Goal: Task Accomplishment & Management: Use online tool/utility

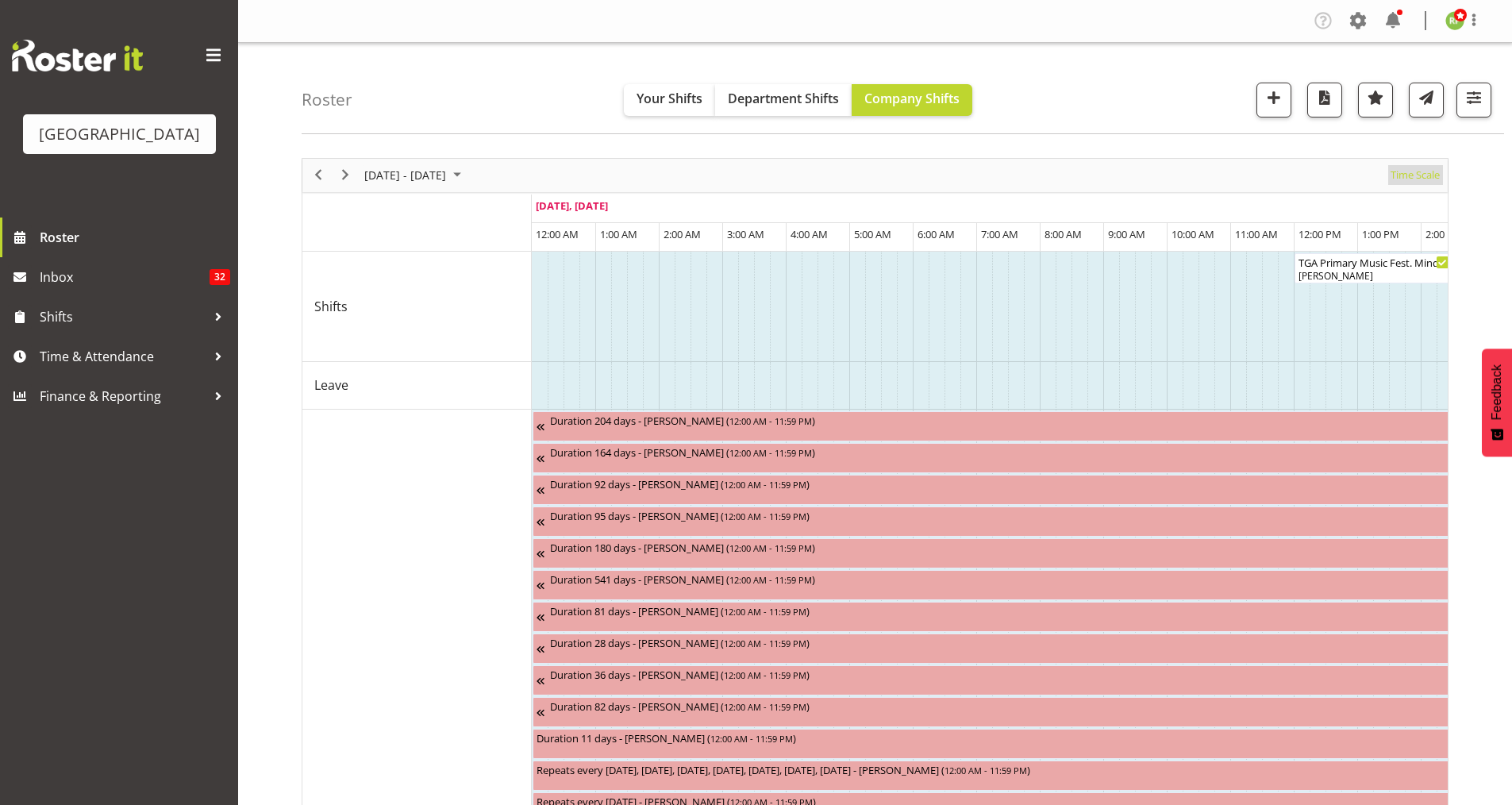
click at [1418, 173] on span "Time Scale" at bounding box center [1415, 175] width 52 height 20
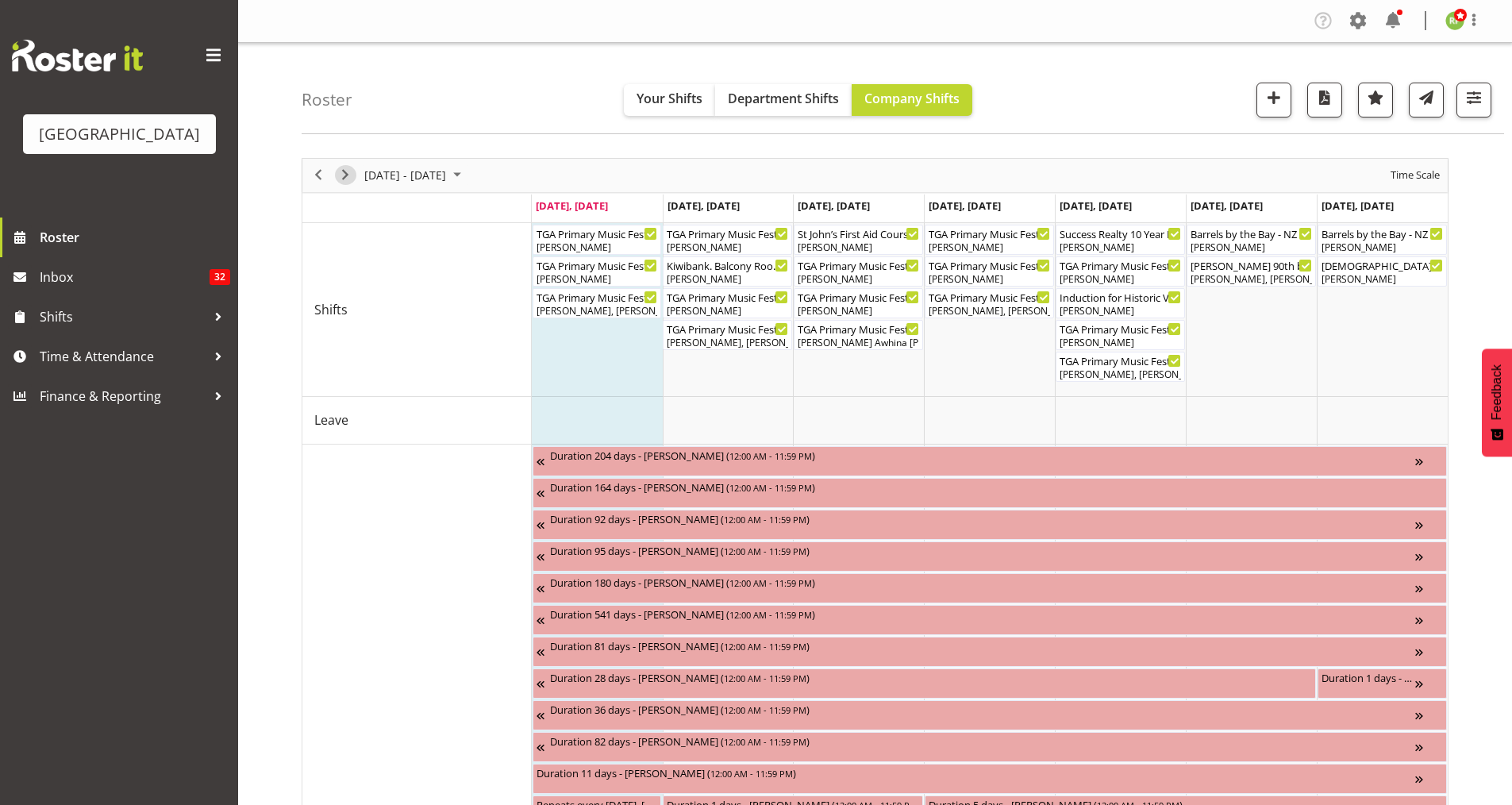
click at [343, 177] on span "Next" at bounding box center [345, 175] width 19 height 20
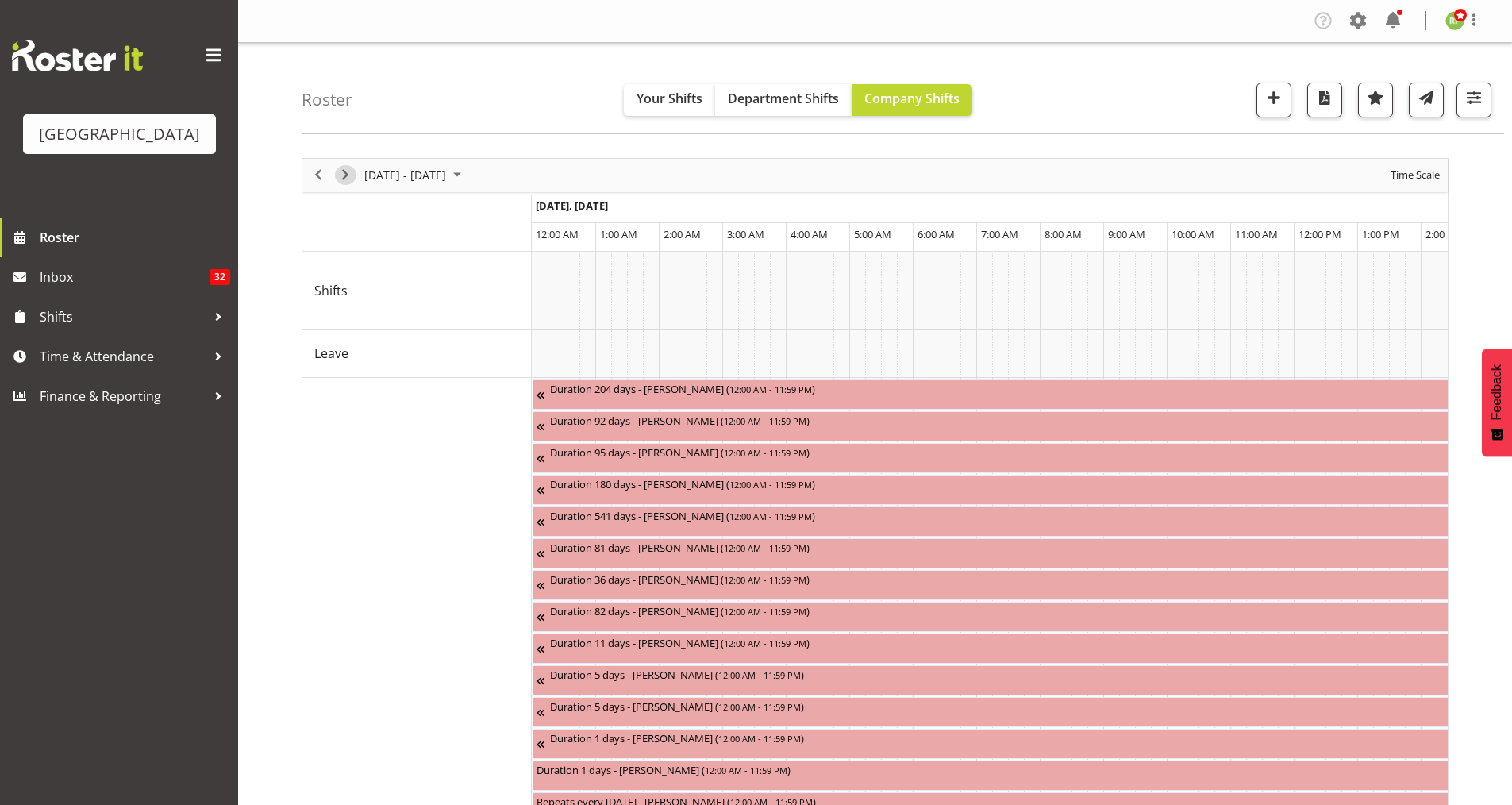
click at [343, 177] on span "Next" at bounding box center [345, 175] width 19 height 20
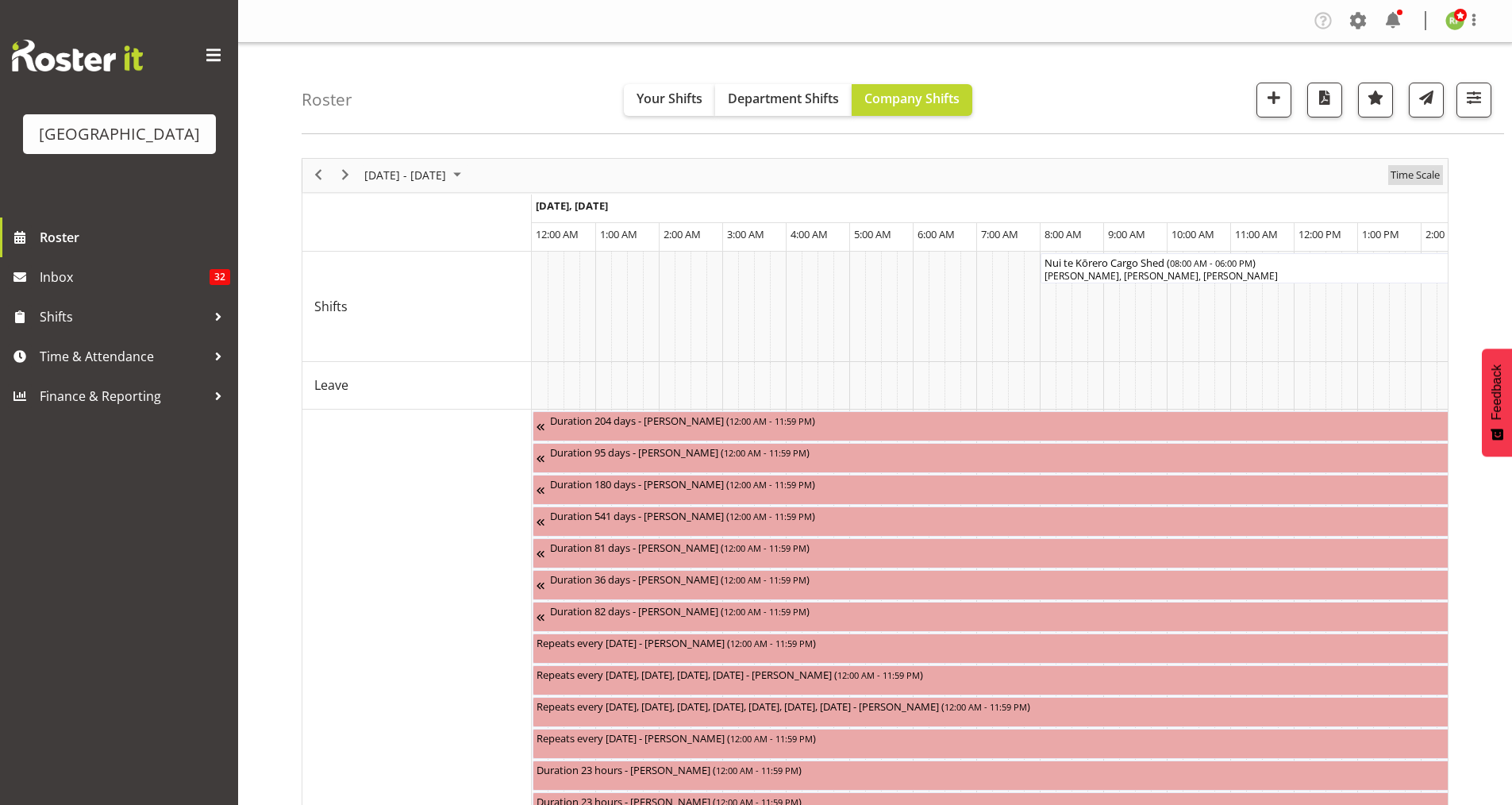
click at [1412, 180] on span "Time Scale" at bounding box center [1415, 175] width 52 height 20
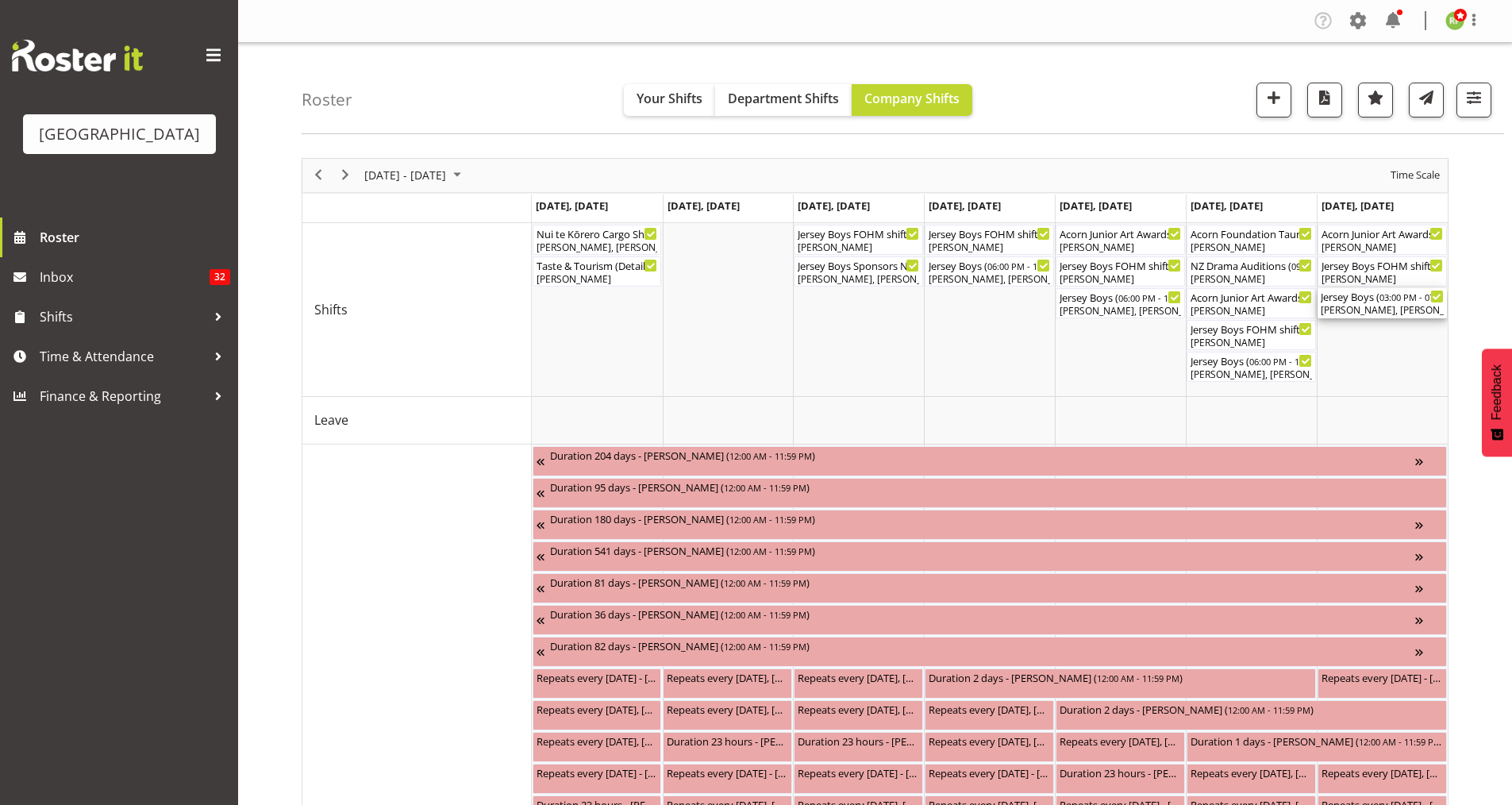
click at [1368, 305] on div "[PERSON_NAME], [PERSON_NAME], [PERSON_NAME], [PERSON_NAME], [PERSON_NAME], [PER…" at bounding box center [1382, 310] width 123 height 14
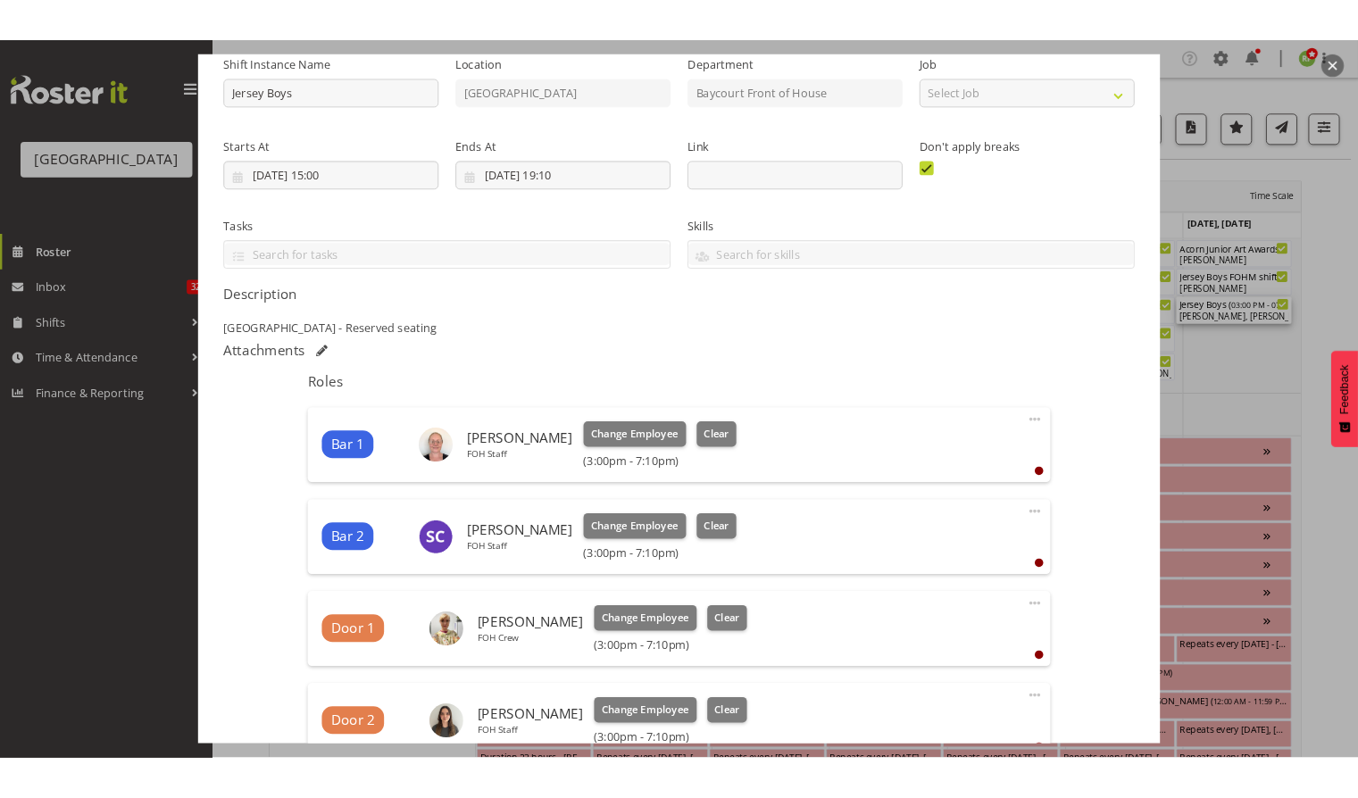
scroll to position [185, 0]
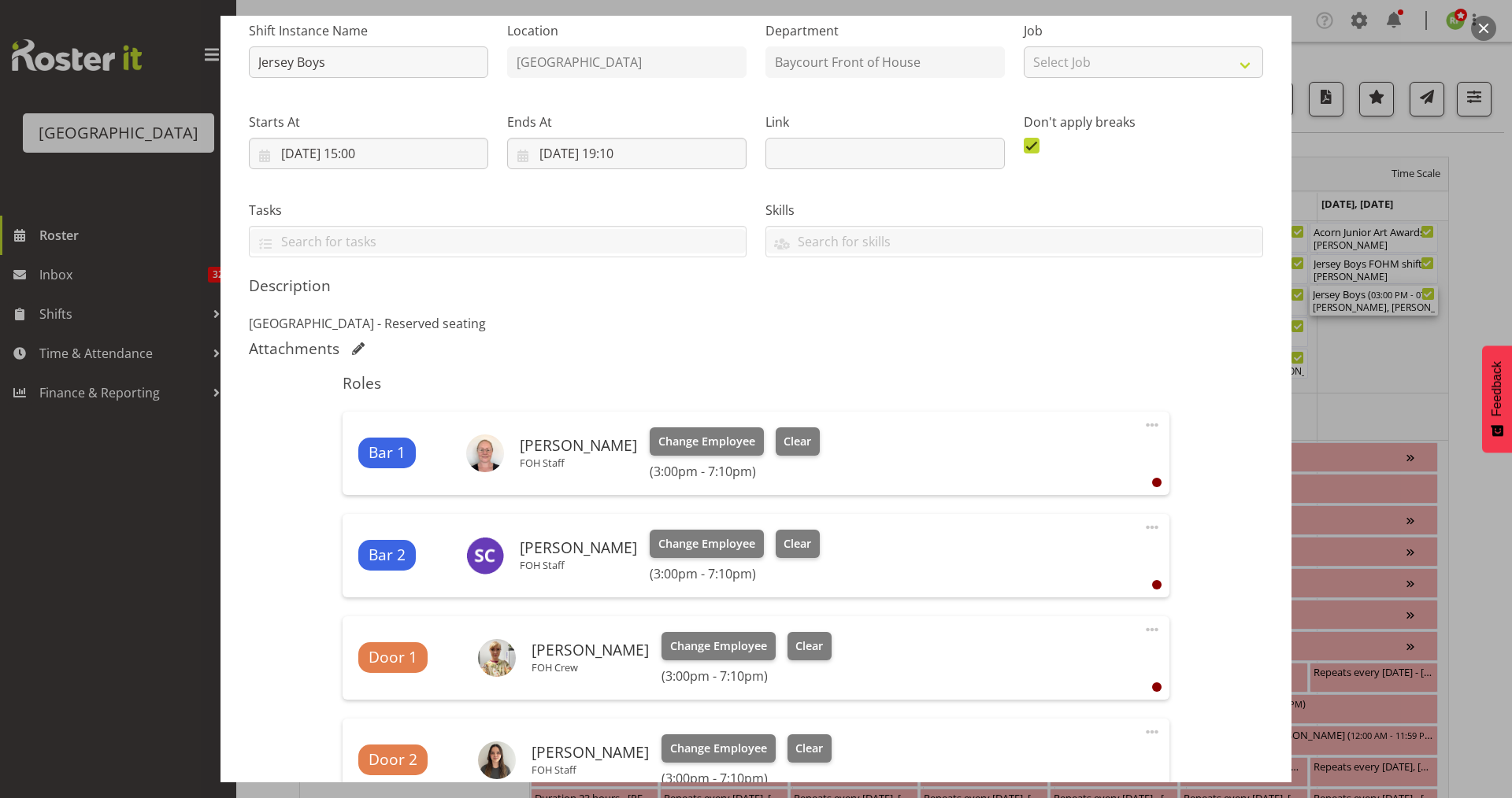
click at [1486, 35] on button "button" at bounding box center [1483, 28] width 26 height 26
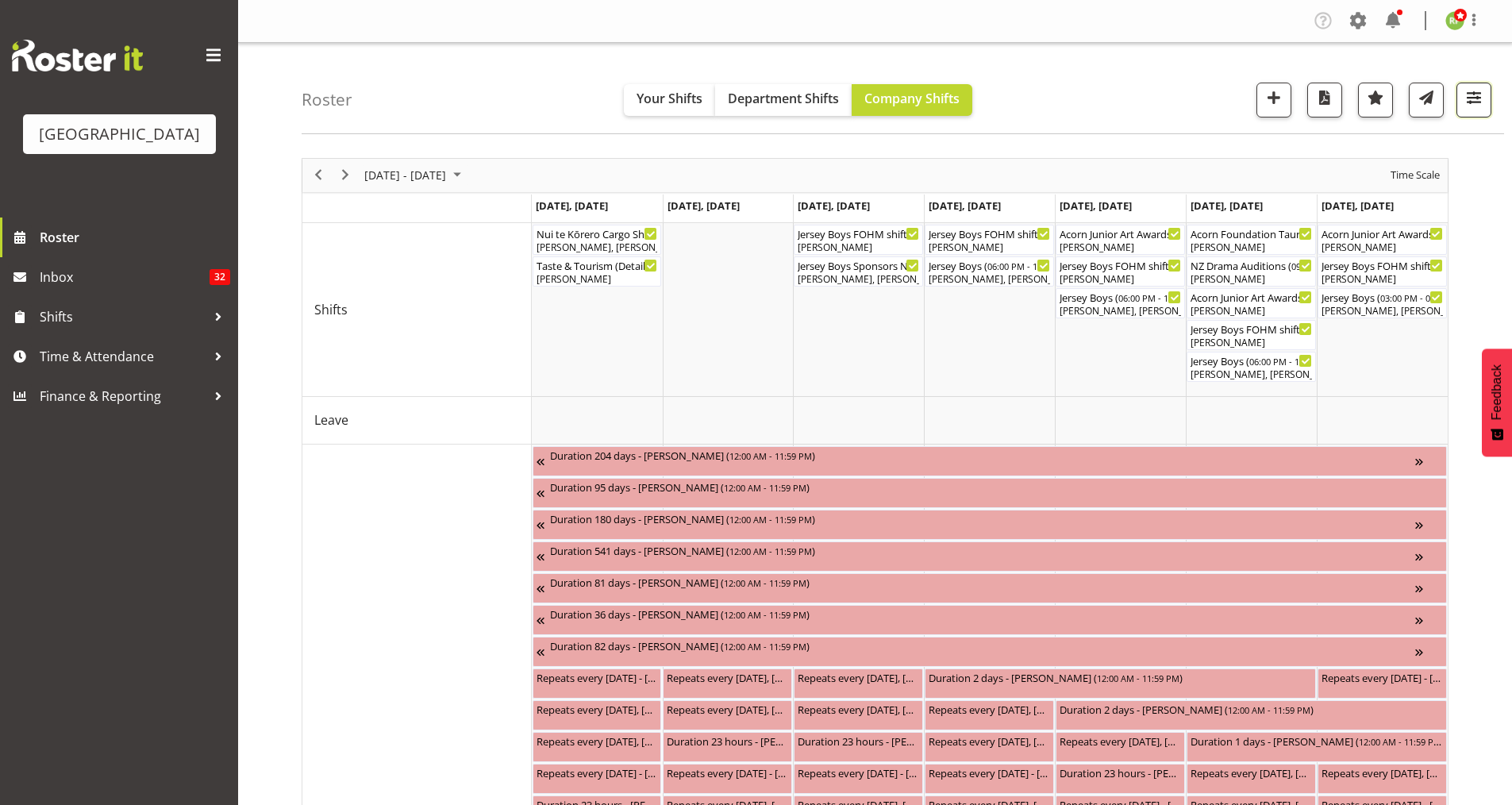
click at [1484, 97] on span "button" at bounding box center [1474, 97] width 20 height 20
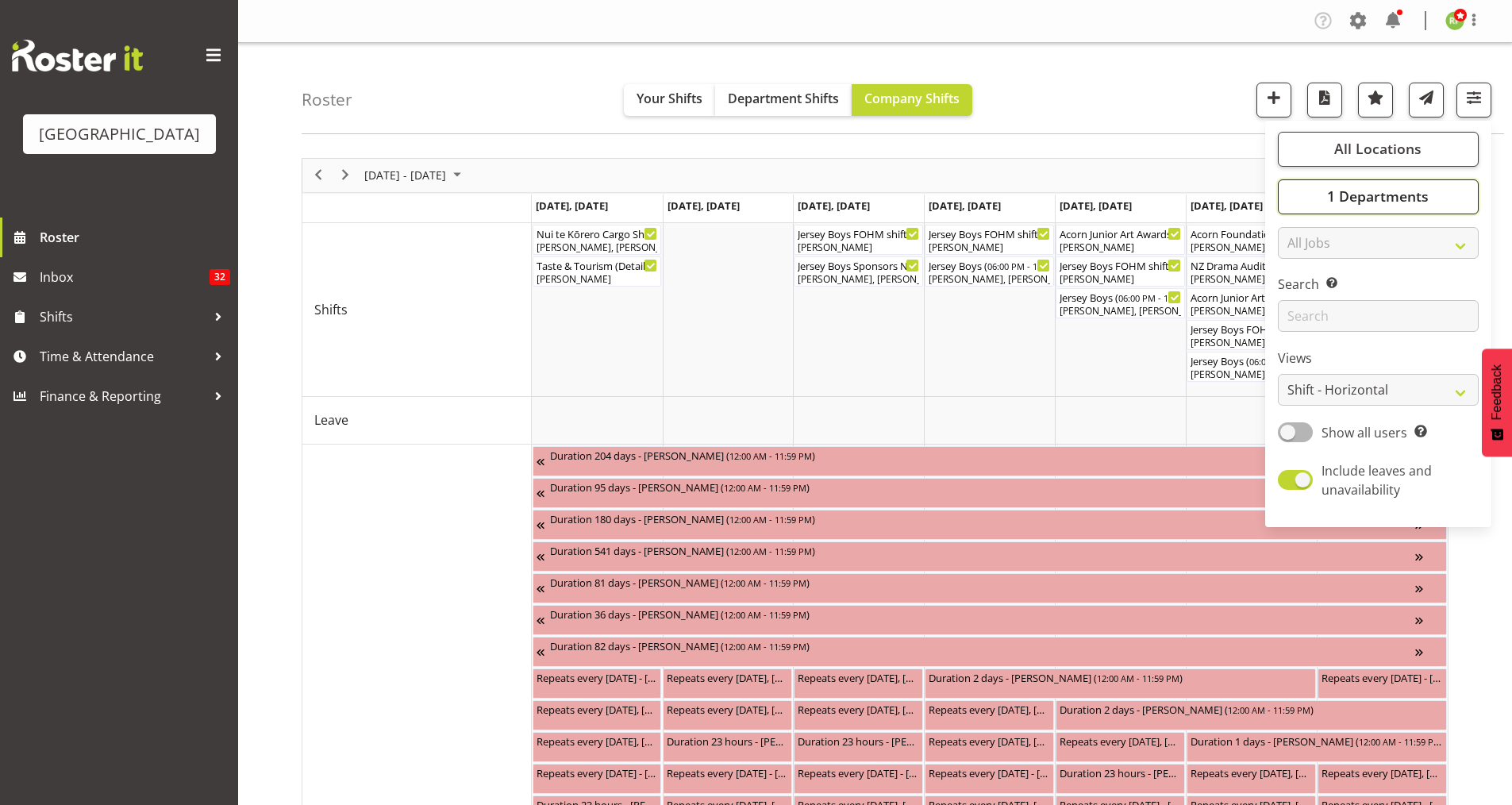
click at [1389, 202] on span "1 Departments" at bounding box center [1378, 196] width 101 height 19
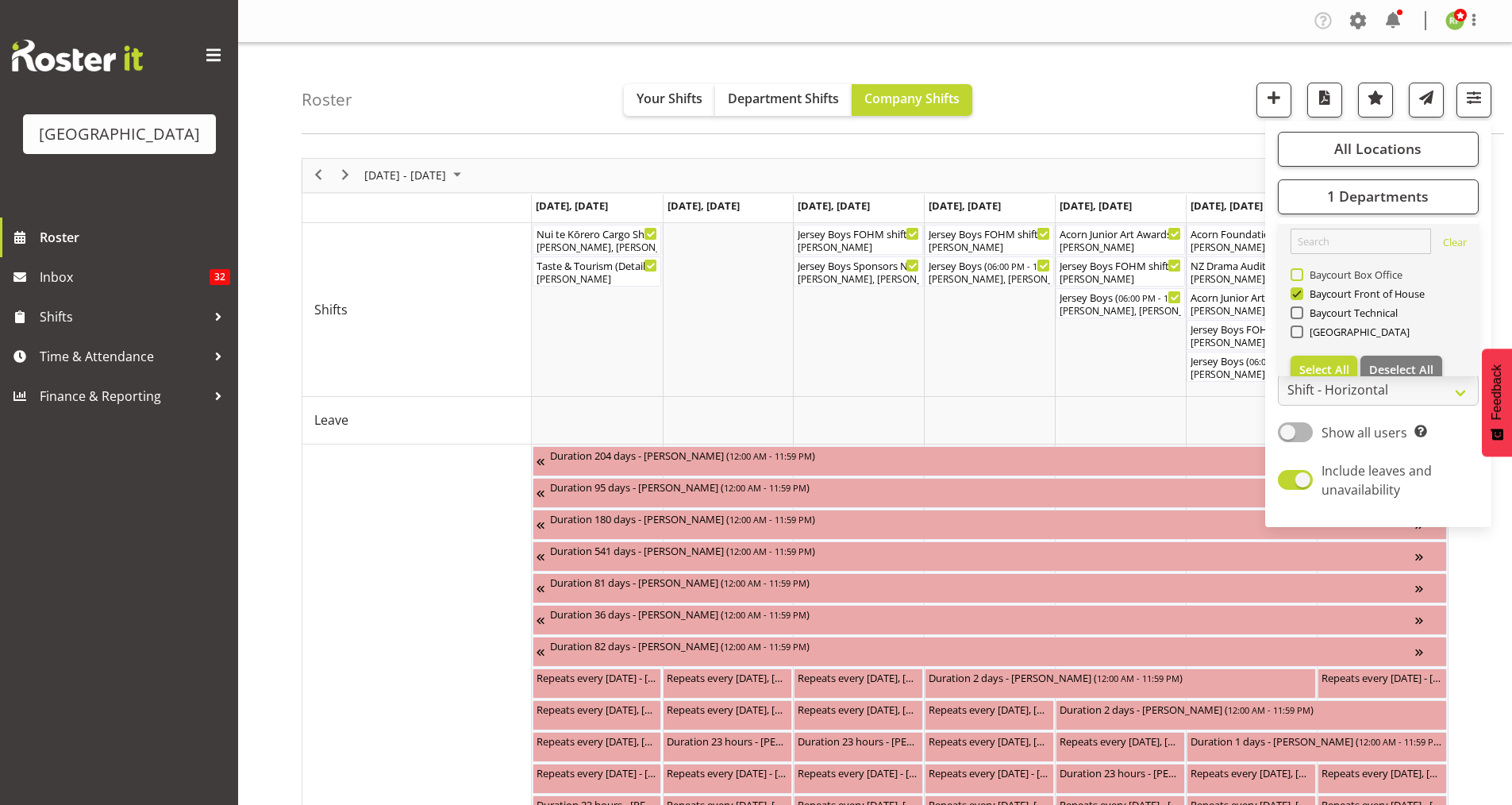
click at [1308, 276] on span "Baycourt Box Office" at bounding box center [1354, 275] width 100 height 12
click at [1301, 276] on input "Baycourt Box Office" at bounding box center [1296, 275] width 11 height 11
checkbox input "true"
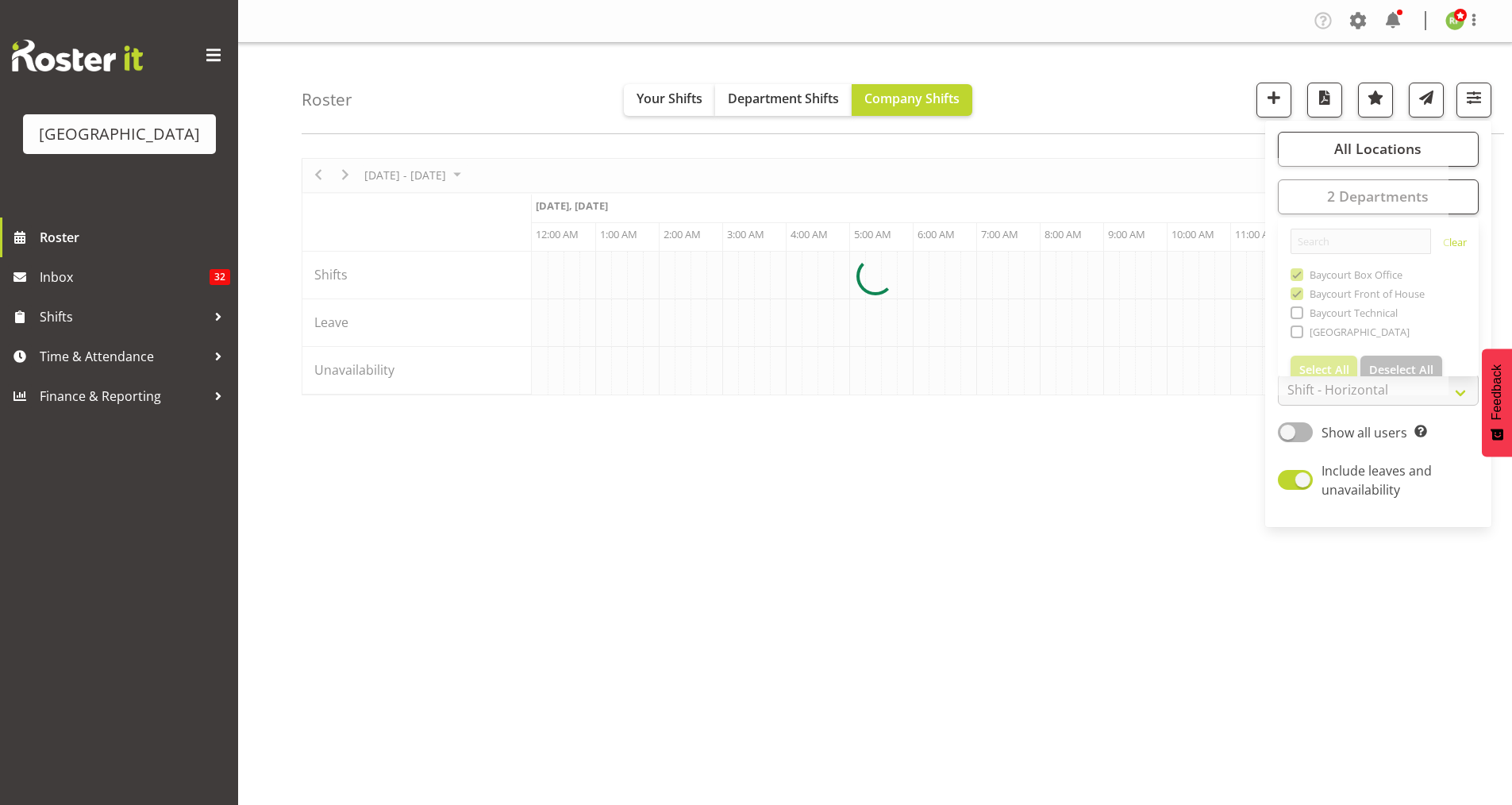
click at [1209, 107] on div "Roster Your Shifts Department Shifts Company Shifts All Locations [GEOGRAPHIC_D…" at bounding box center [903, 88] width 1202 height 92
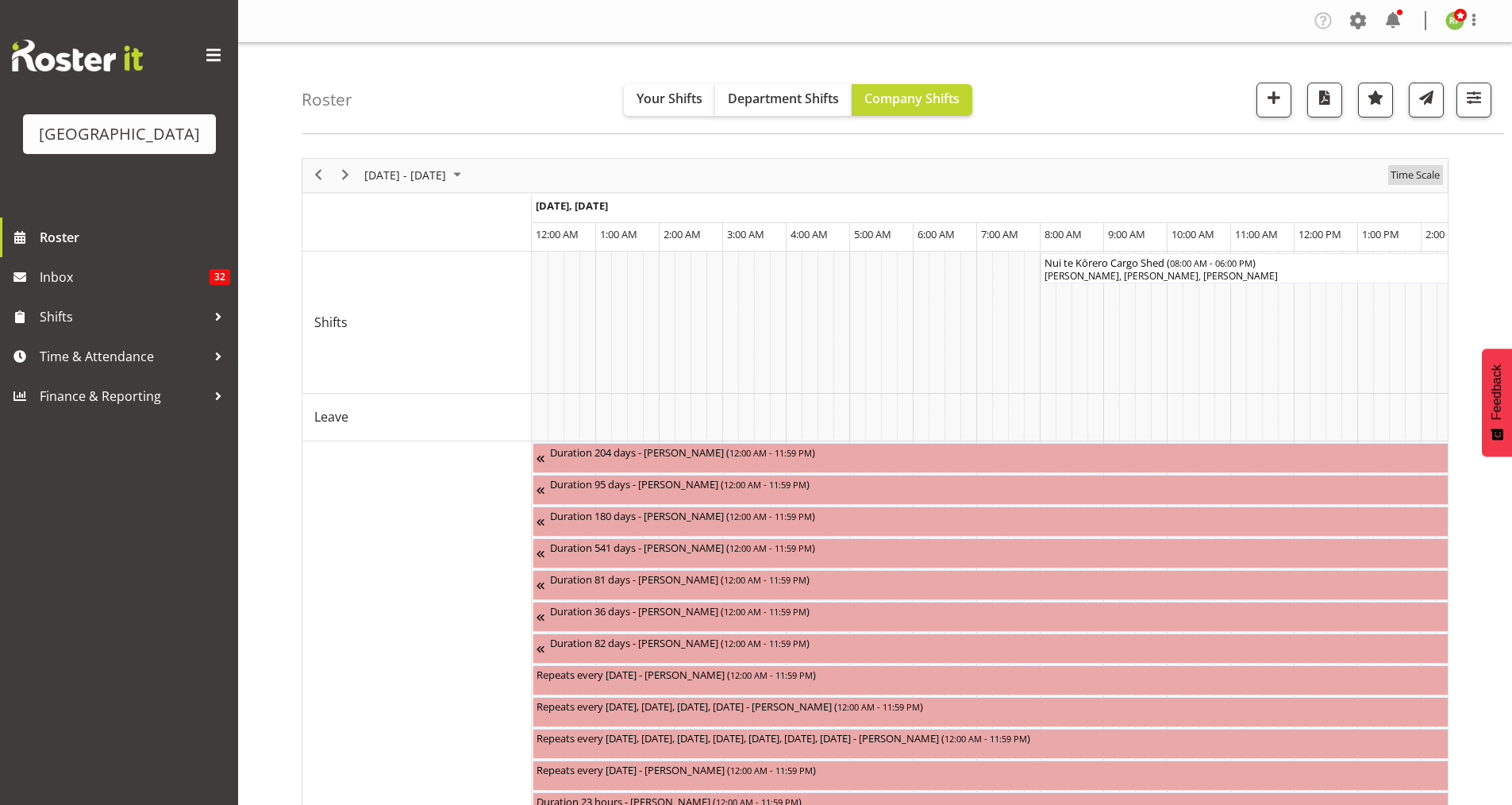
click at [1426, 181] on span "Time Scale" at bounding box center [1415, 175] width 52 height 20
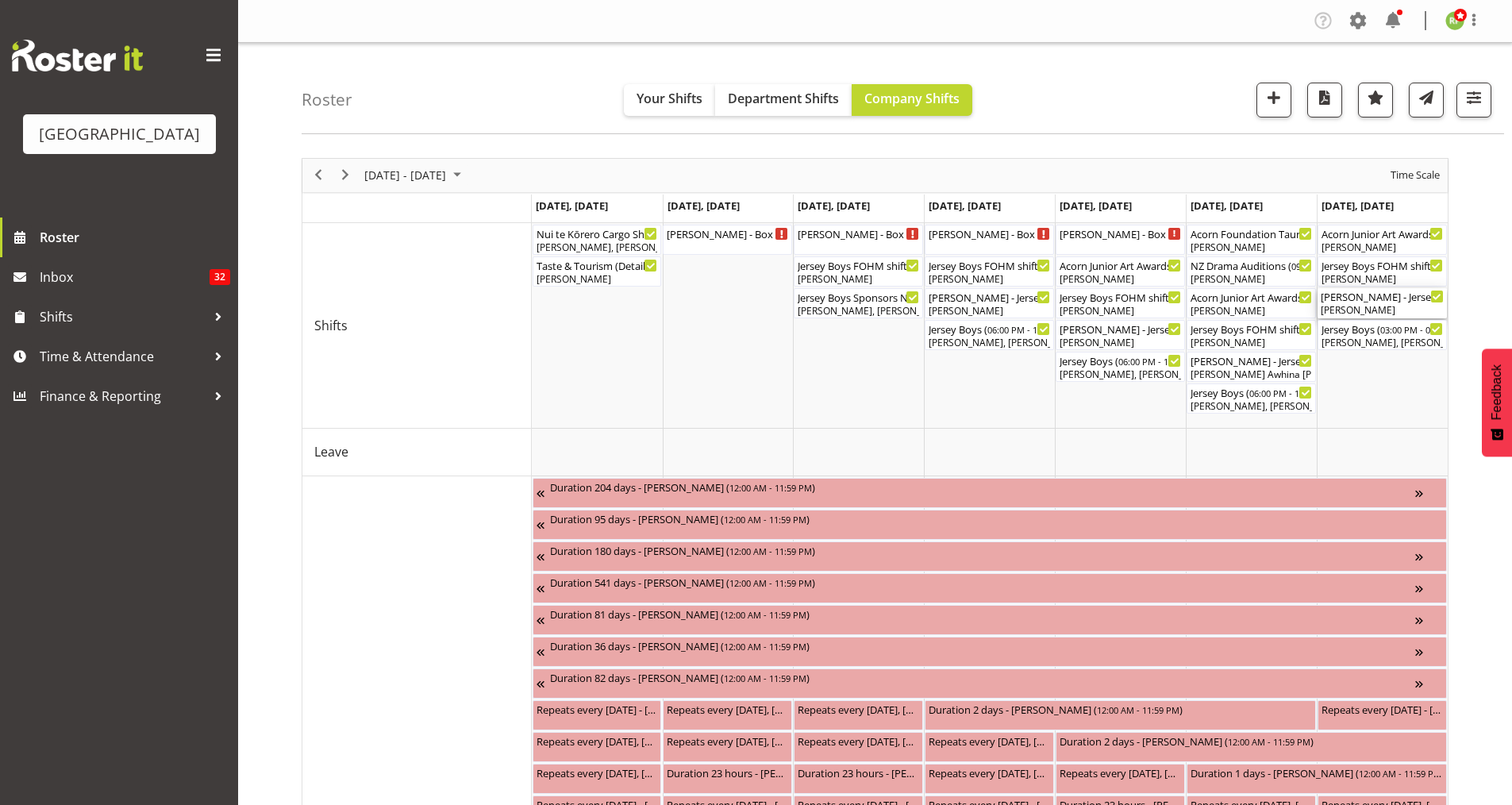
click at [1364, 307] on div "[PERSON_NAME]" at bounding box center [1382, 310] width 123 height 14
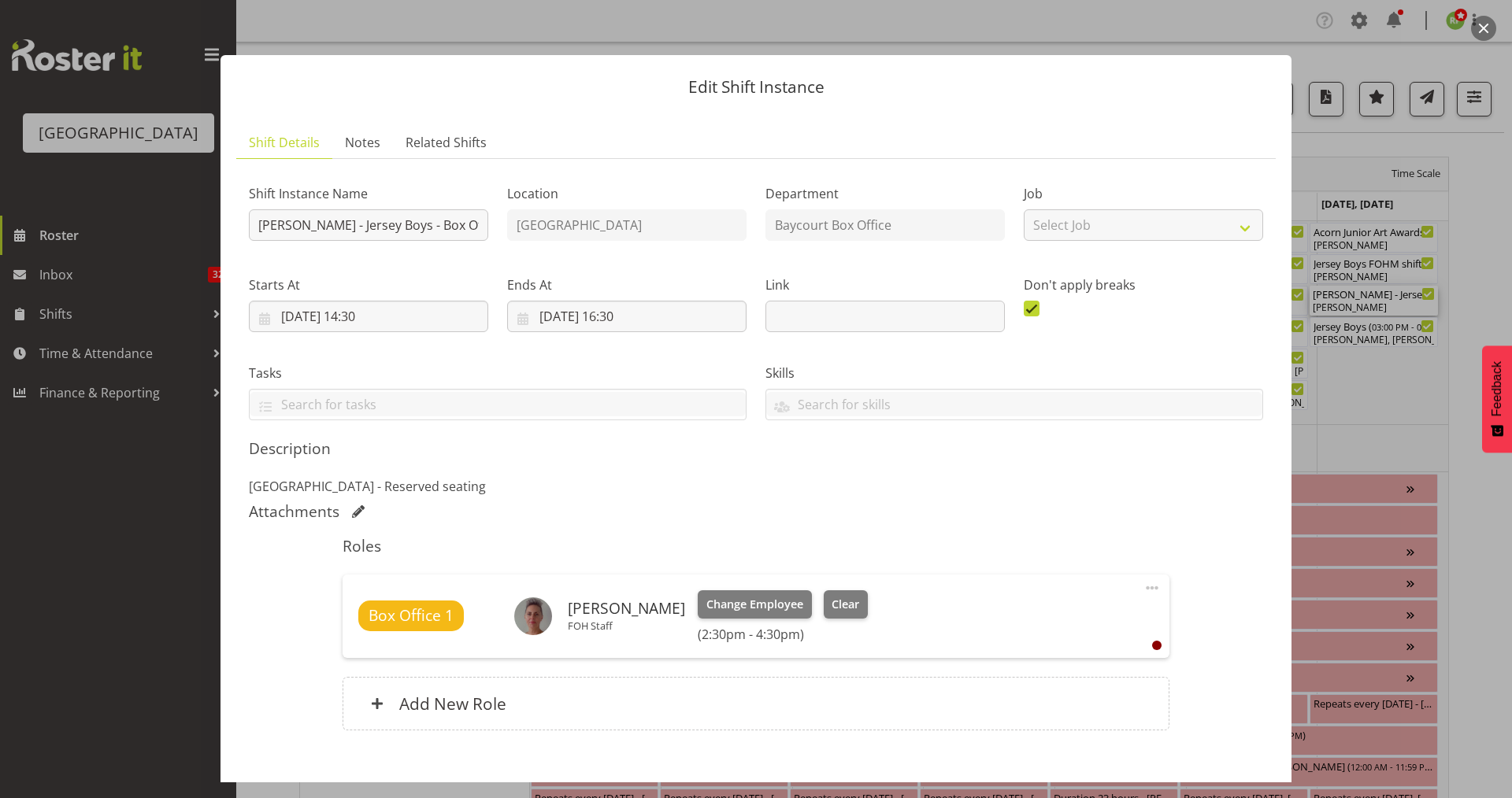
click at [1479, 26] on button "button" at bounding box center [1483, 28] width 26 height 26
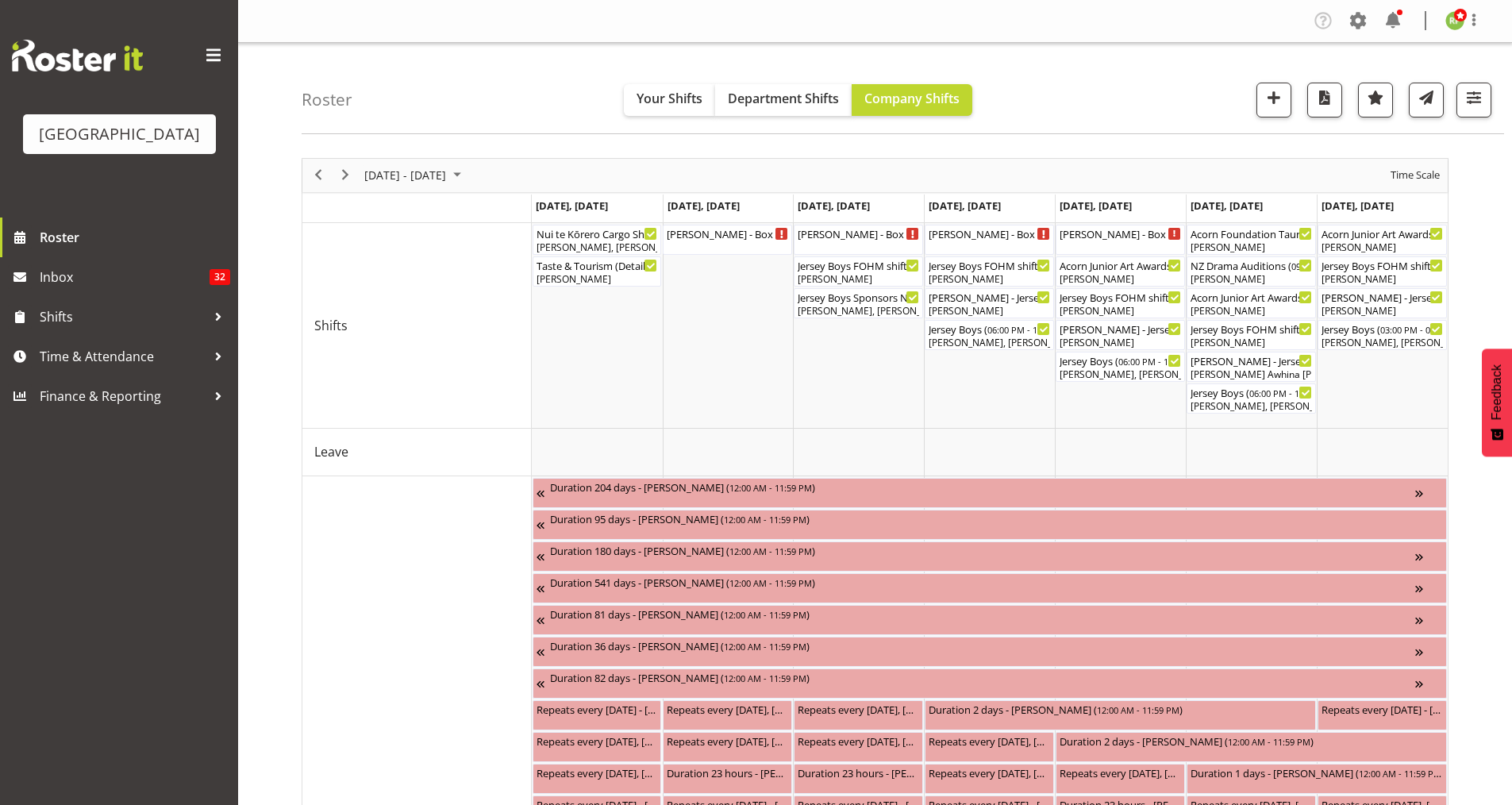
click at [1096, 44] on div "Roster Your Shifts Department Shifts Company Shifts All Locations [GEOGRAPHIC_D…" at bounding box center [903, 88] width 1202 height 92
click at [318, 171] on span "Previous" at bounding box center [318, 175] width 19 height 20
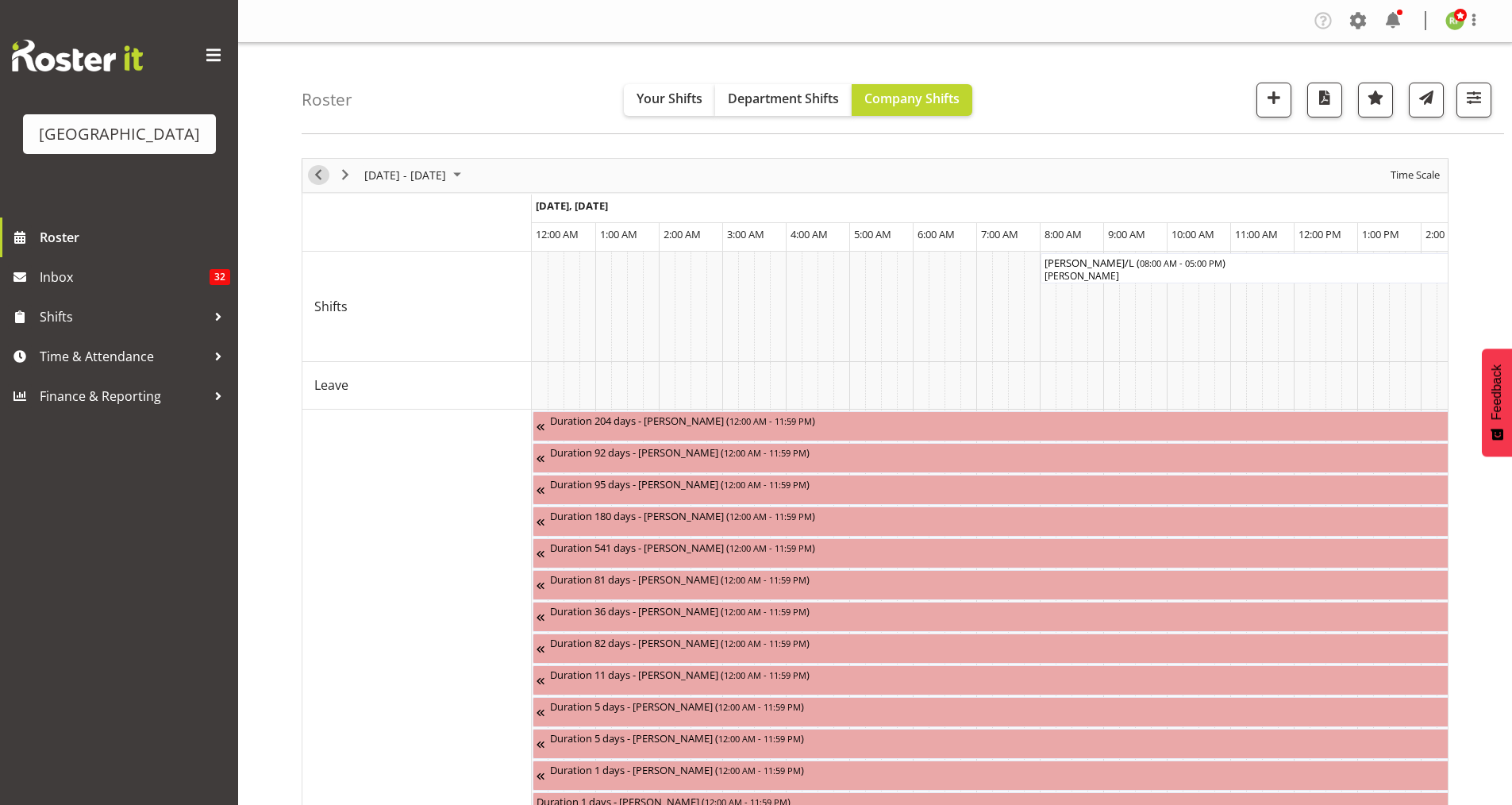
click at [318, 171] on span "Previous" at bounding box center [318, 175] width 19 height 20
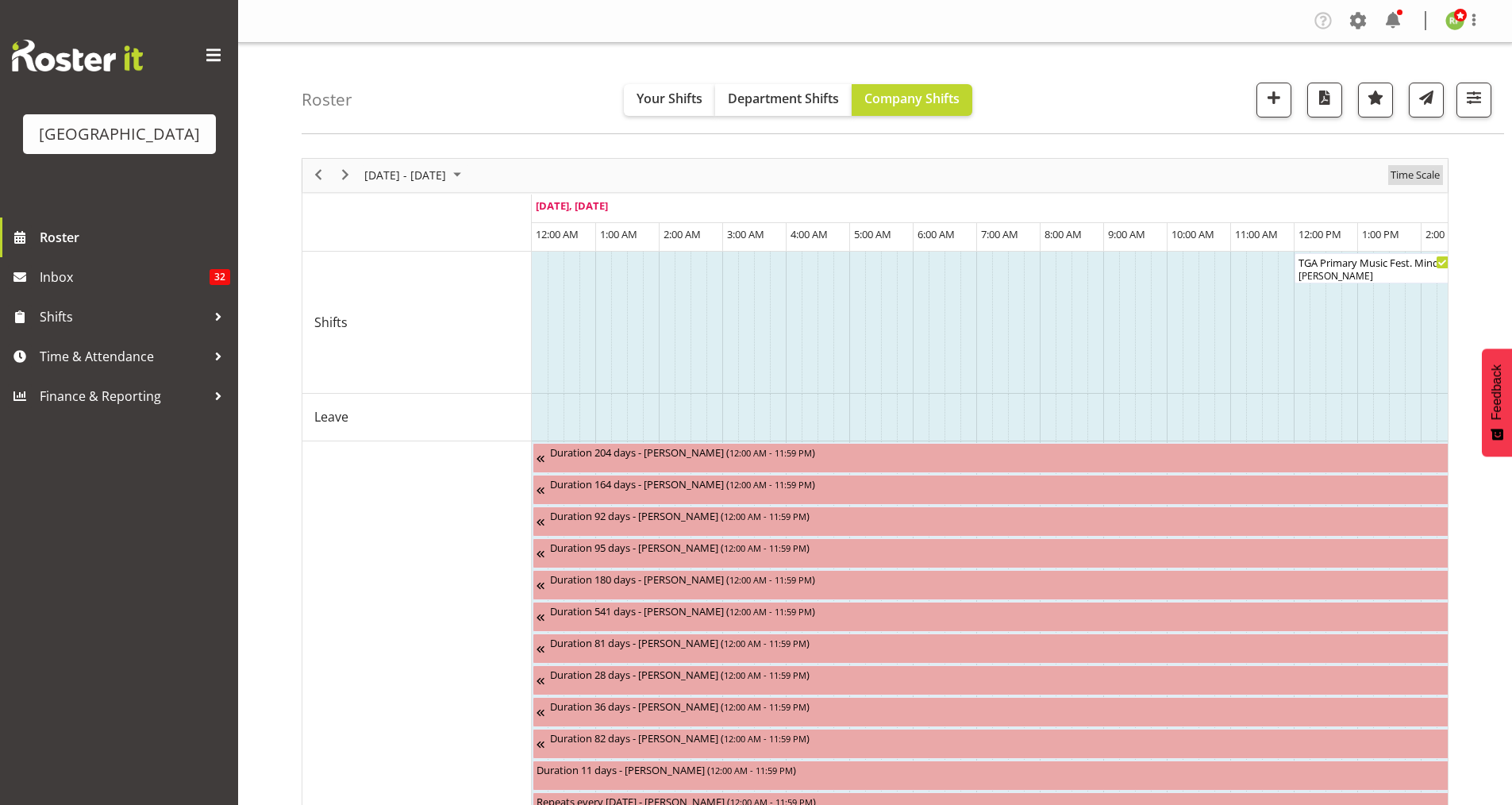
click at [1422, 166] on span "Time Scale" at bounding box center [1415, 175] width 52 height 20
click at [1410, 179] on span "Time Scale" at bounding box center [1415, 175] width 52 height 20
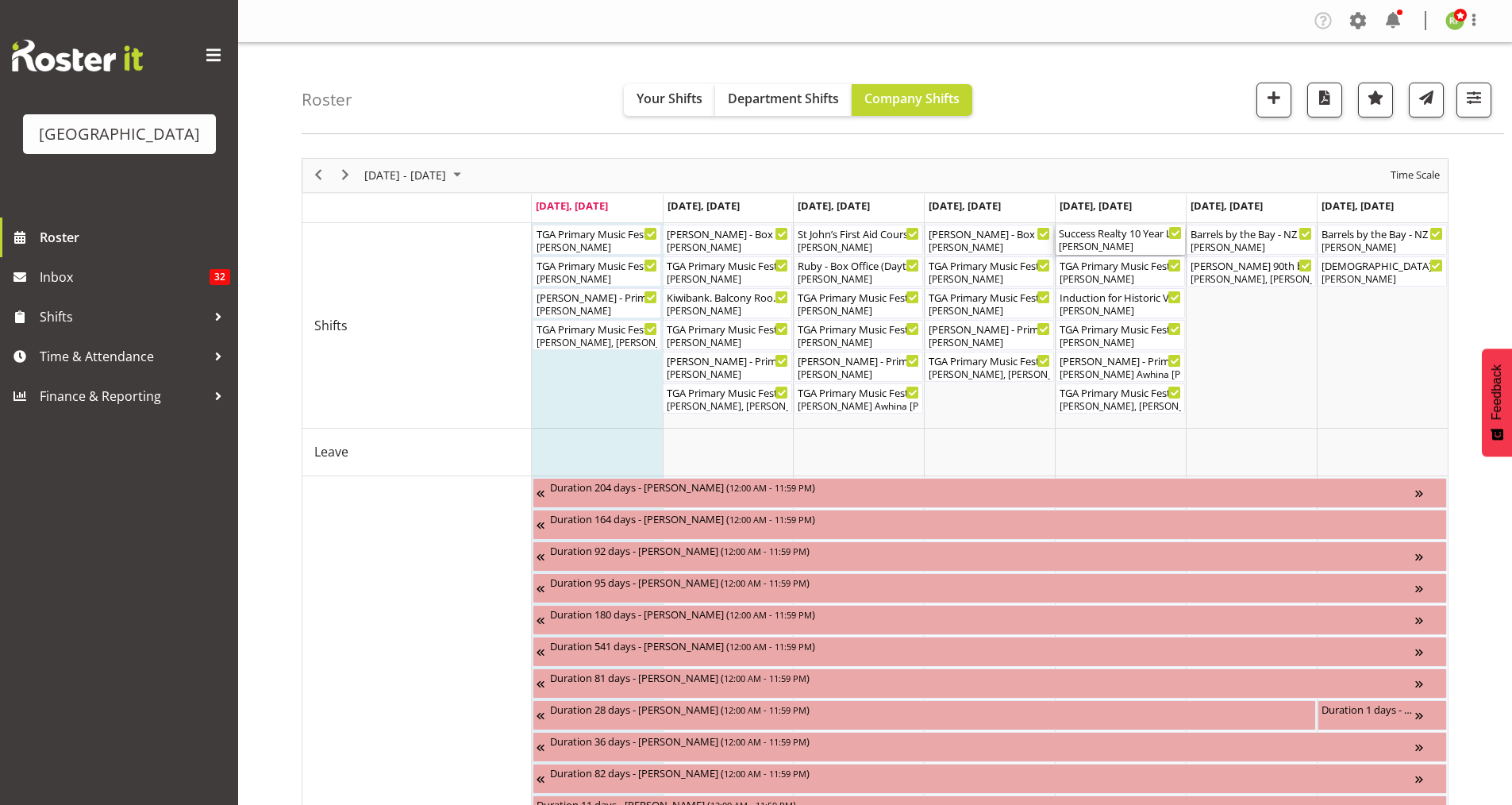
click at [1098, 240] on div "[PERSON_NAME]" at bounding box center [1121, 247] width 123 height 14
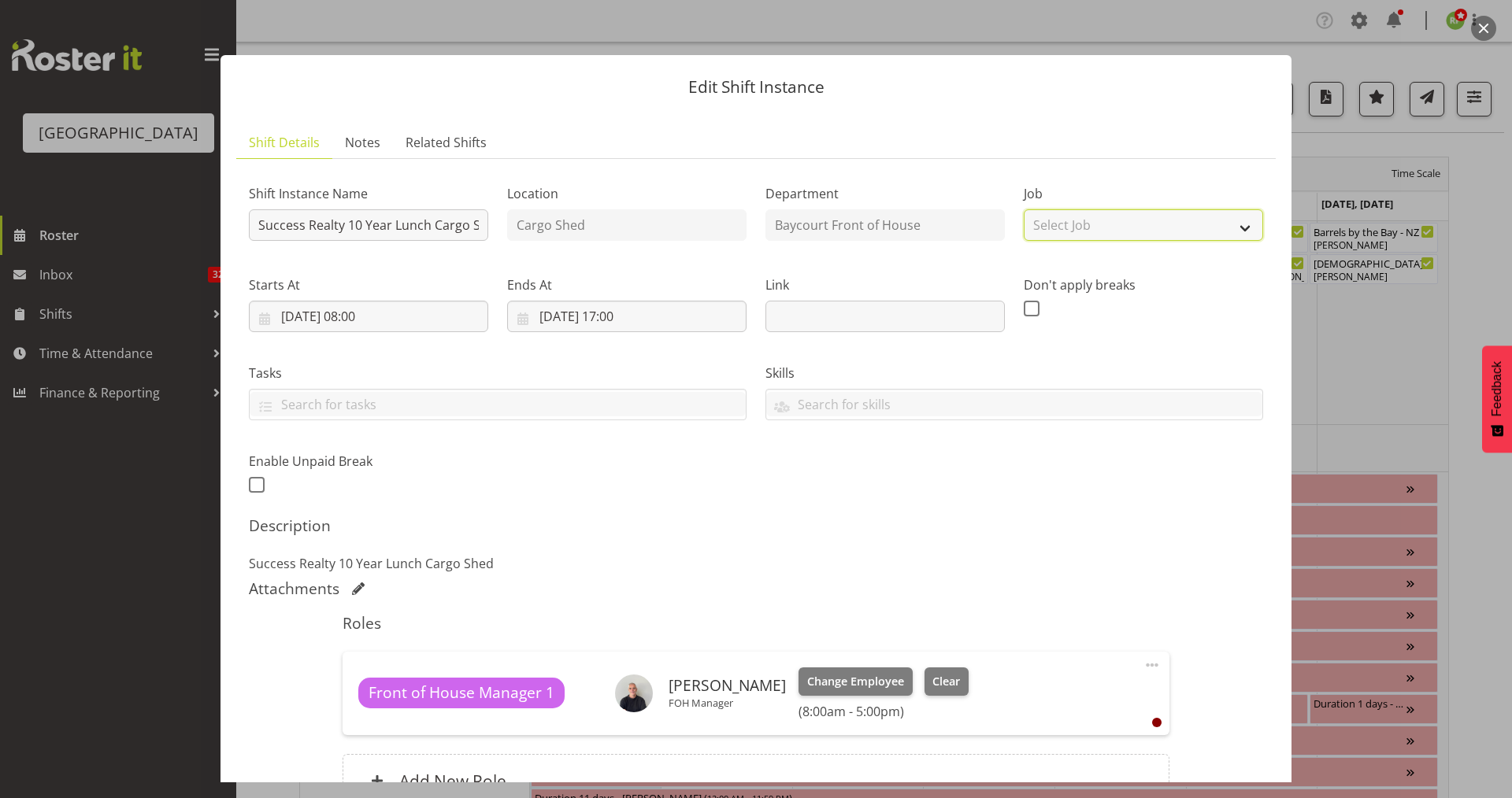
click at [1089, 238] on select "Select Job Create new job CATS Info Night" at bounding box center [1142, 225] width 239 height 32
click at [857, 524] on h5 "Description" at bounding box center [756, 526] width 1014 height 19
click at [1486, 26] on button "button" at bounding box center [1483, 28] width 26 height 26
